Goal: Check status: Check status

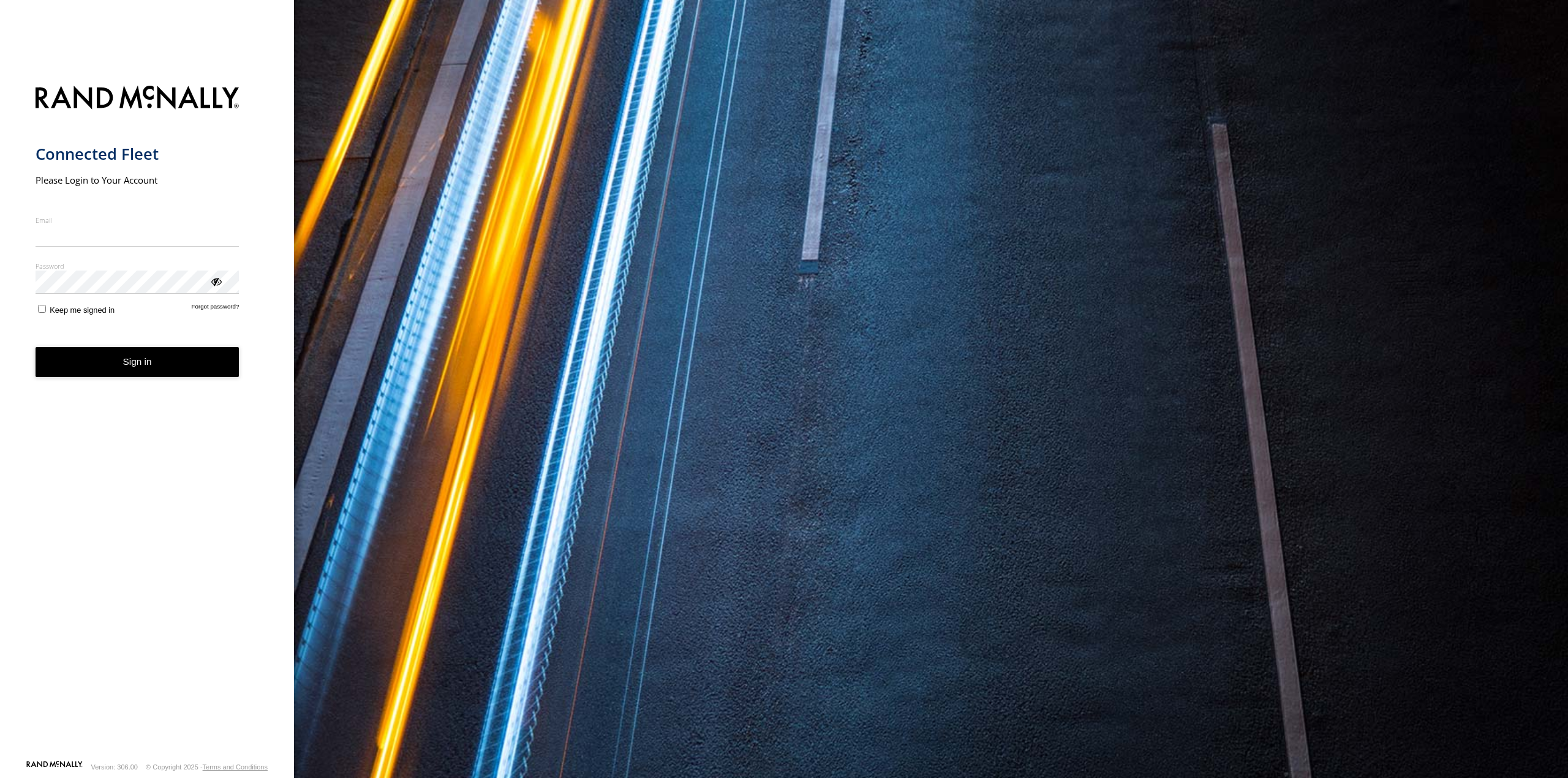
type input "**********"
click at [132, 371] on button "Sign in" at bounding box center [137, 362] width 204 height 30
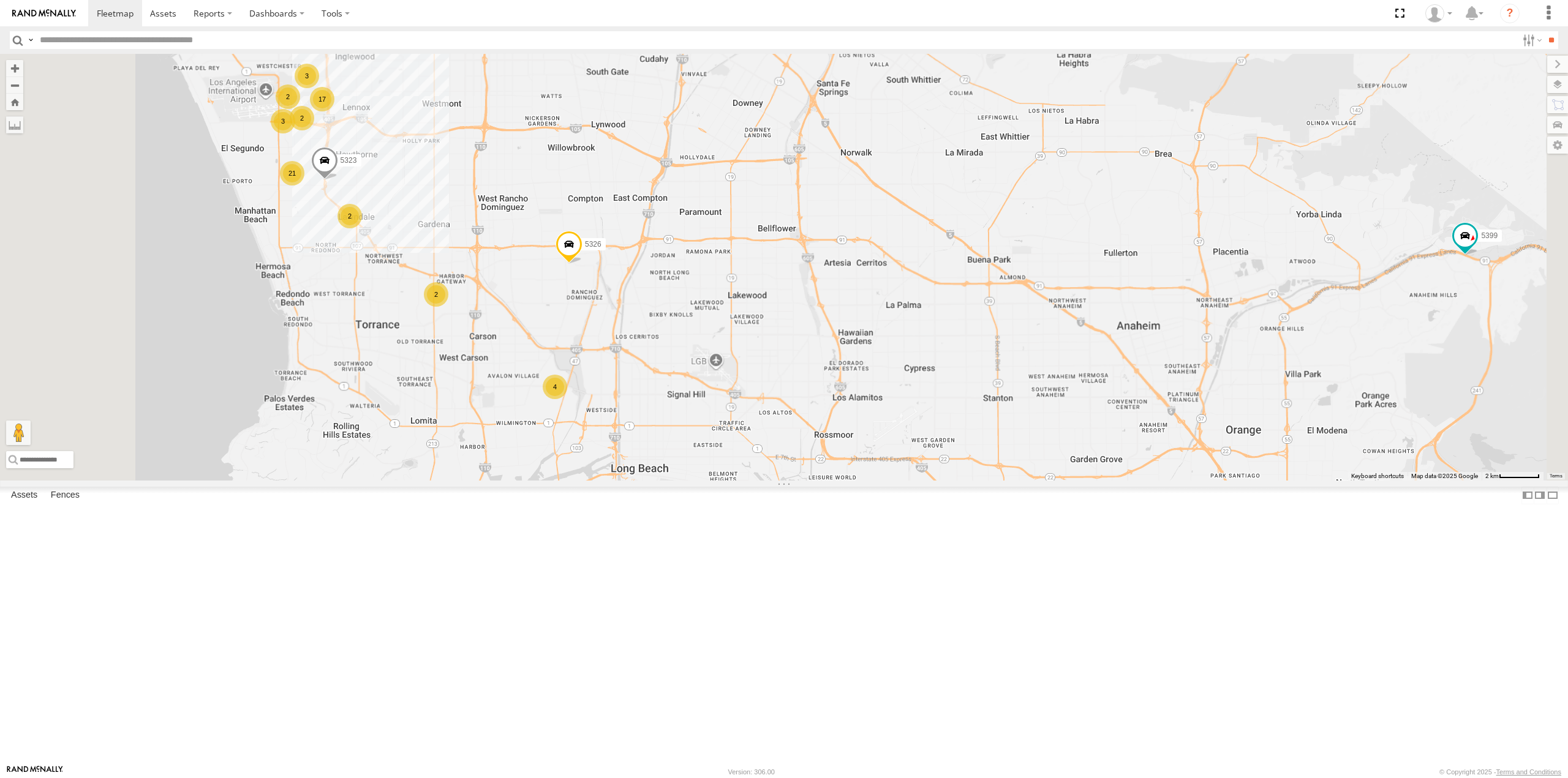
drag, startPoint x: 600, startPoint y: 481, endPoint x: 693, endPoint y: 461, distance: 95.1
click at [693, 461] on div "015910001673808 5326 5399 5367 5323 17 3 2 21 4 2 2 3 2" at bounding box center [784, 267] width 1568 height 426
